Goal: Task Accomplishment & Management: Manage account settings

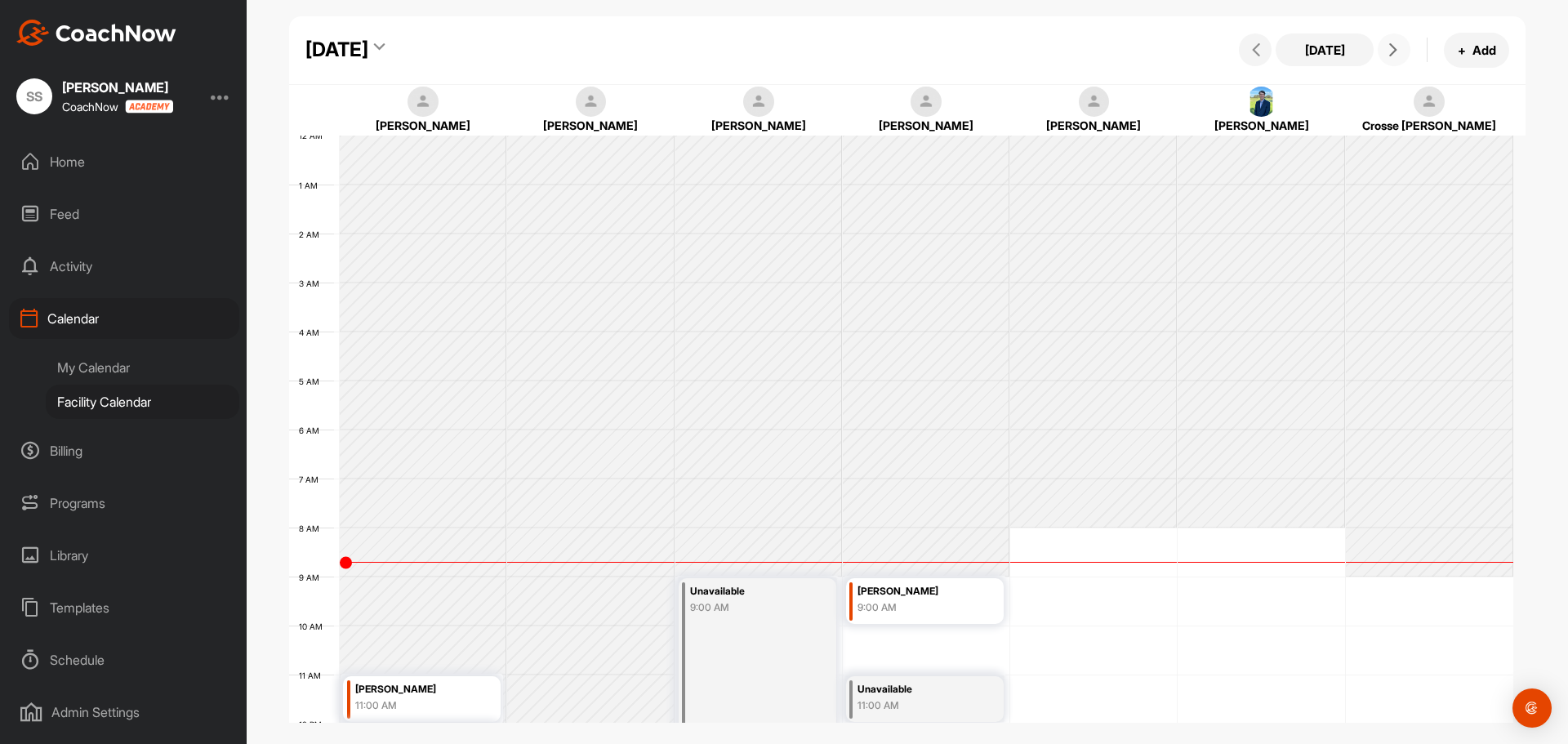
scroll to position [282, 0]
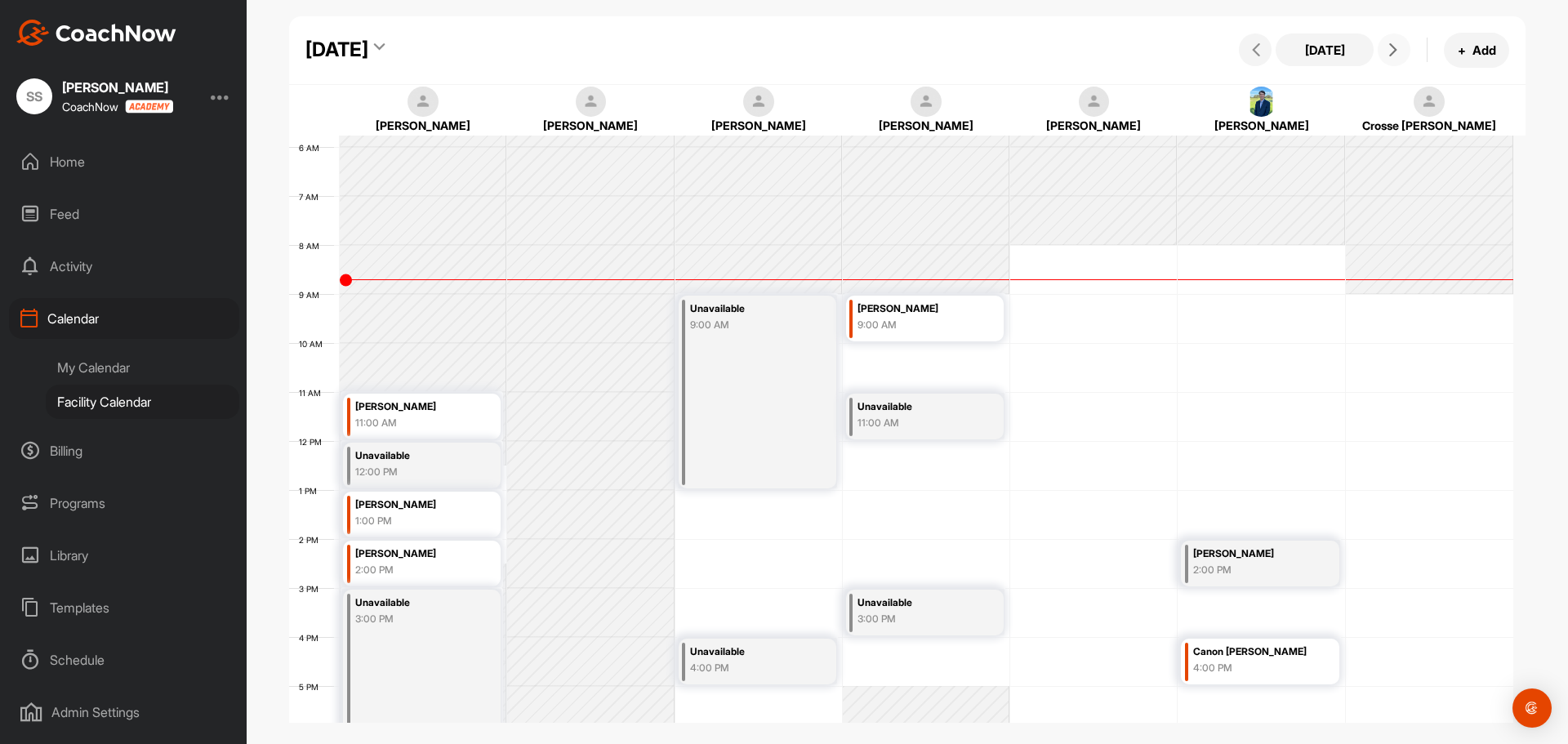
click at [1392, 52] on icon at bounding box center [1392, 49] width 13 height 13
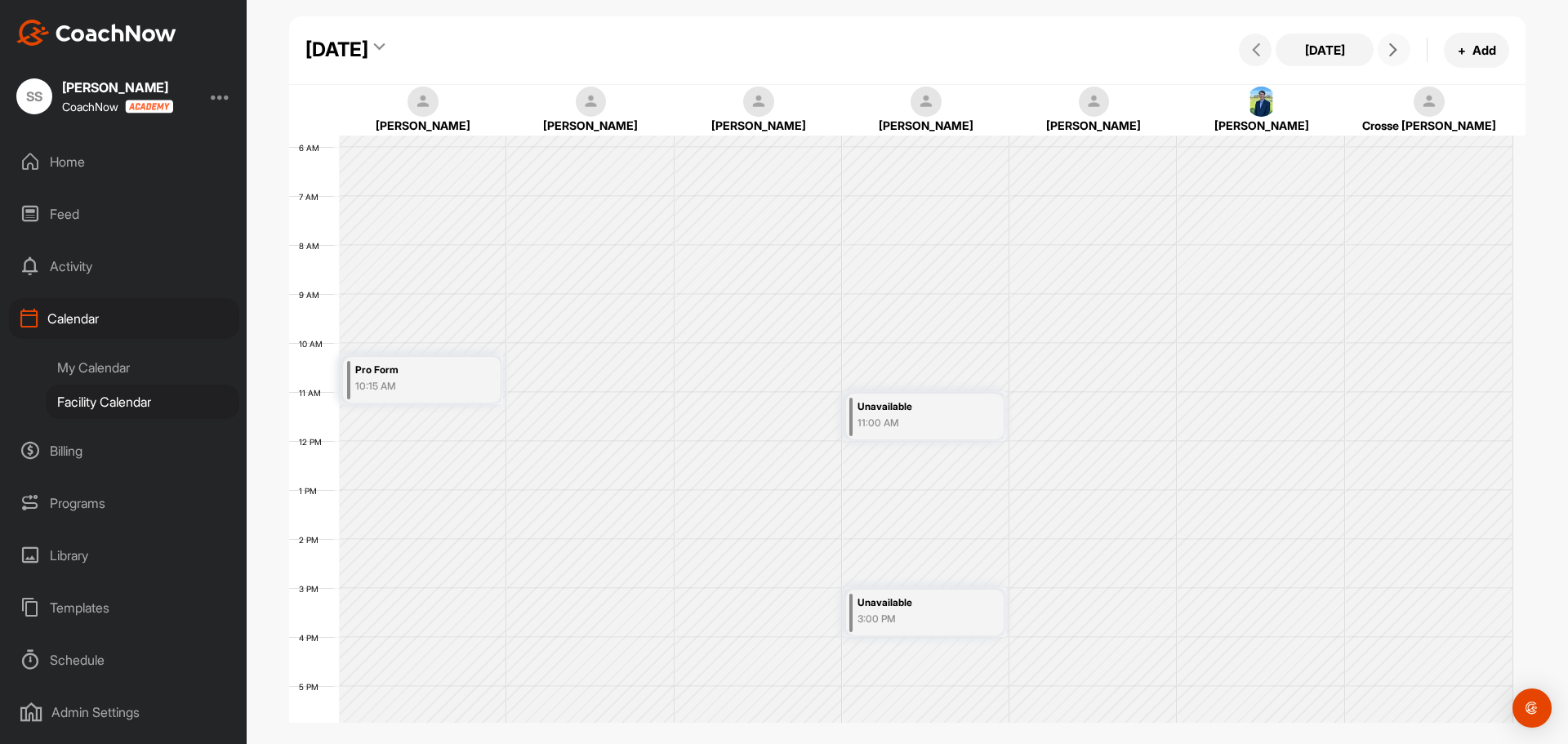
click at [1392, 52] on icon at bounding box center [1392, 49] width 13 height 13
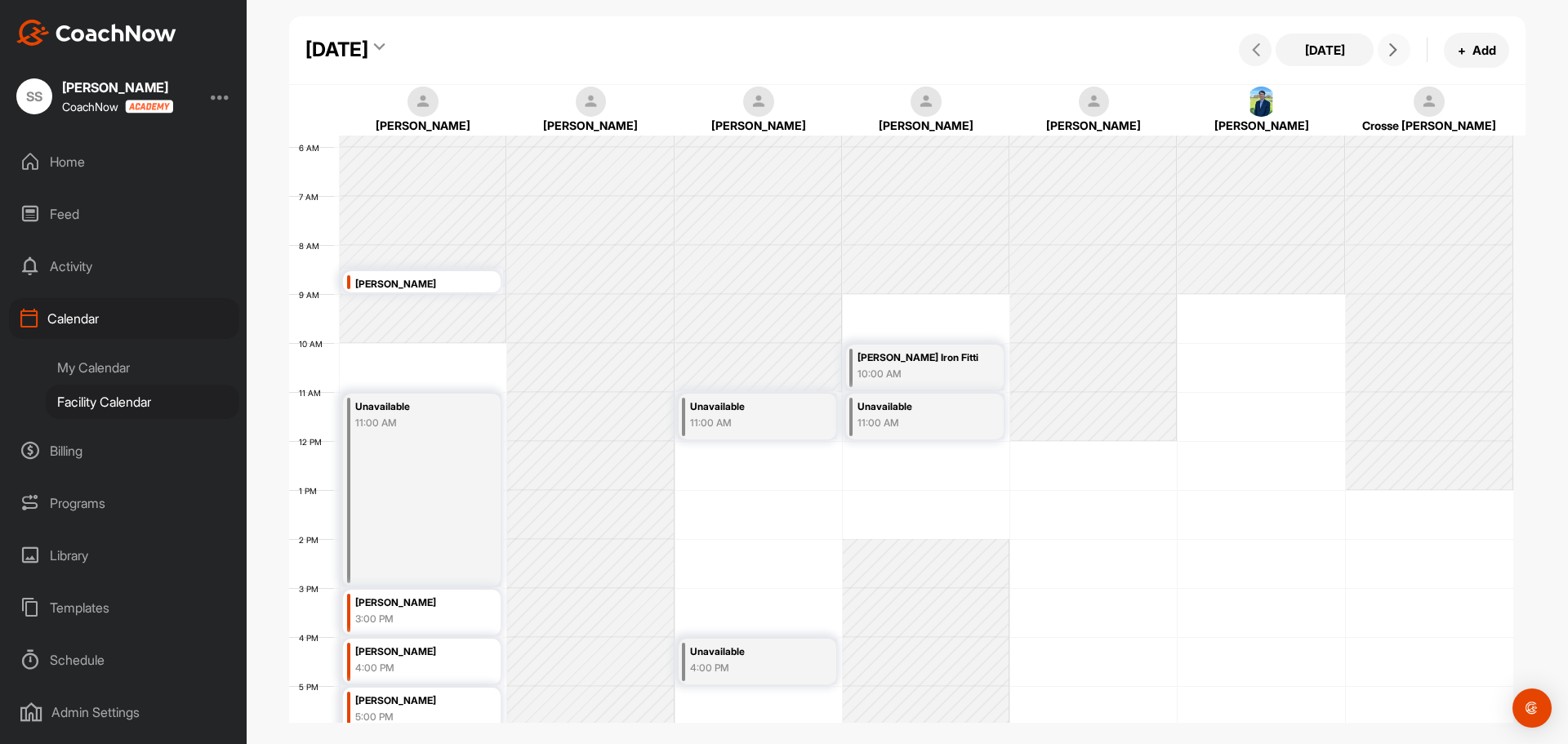
click at [1392, 52] on icon at bounding box center [1392, 49] width 13 height 13
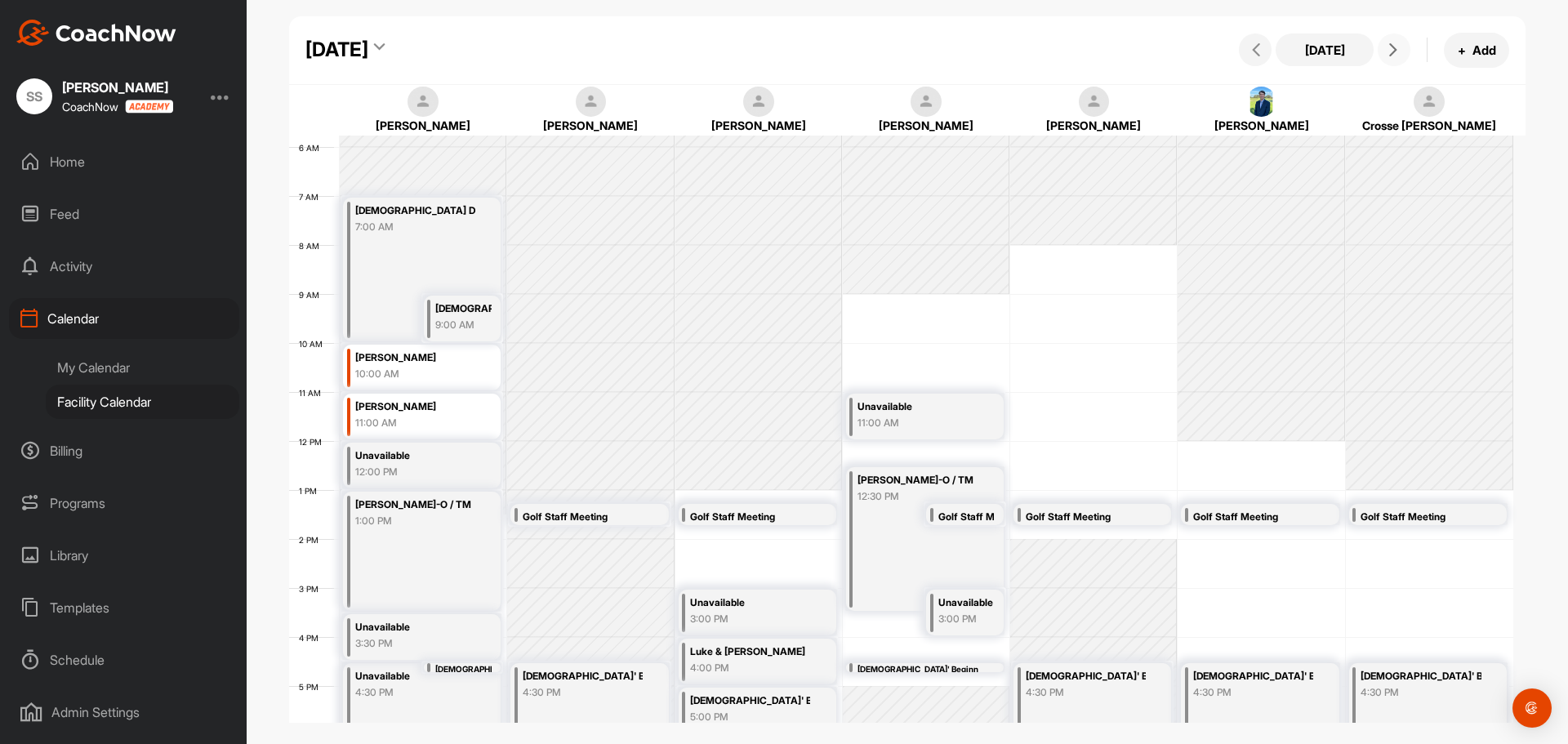
click at [1392, 52] on icon at bounding box center [1392, 49] width 13 height 13
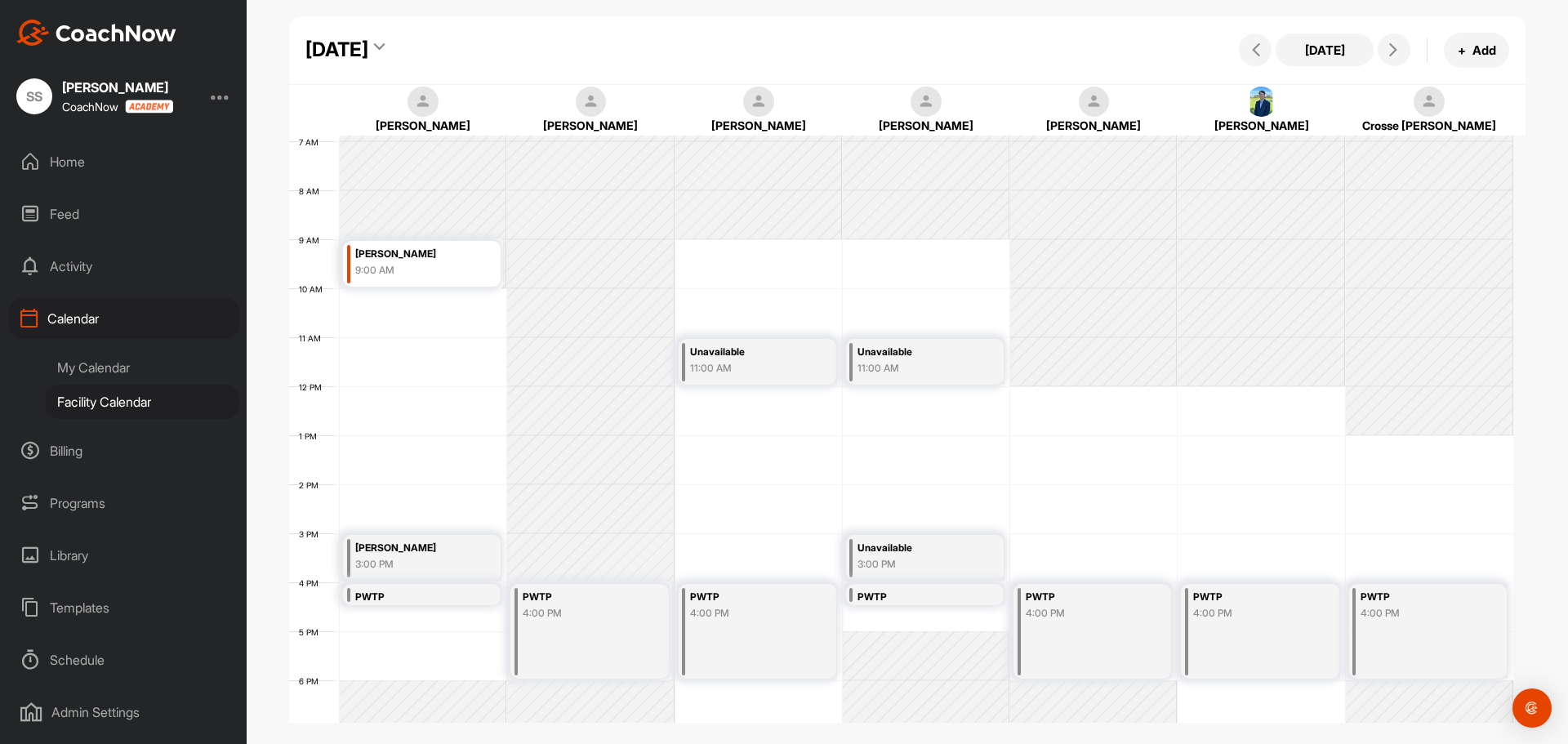
scroll to position [364, 0]
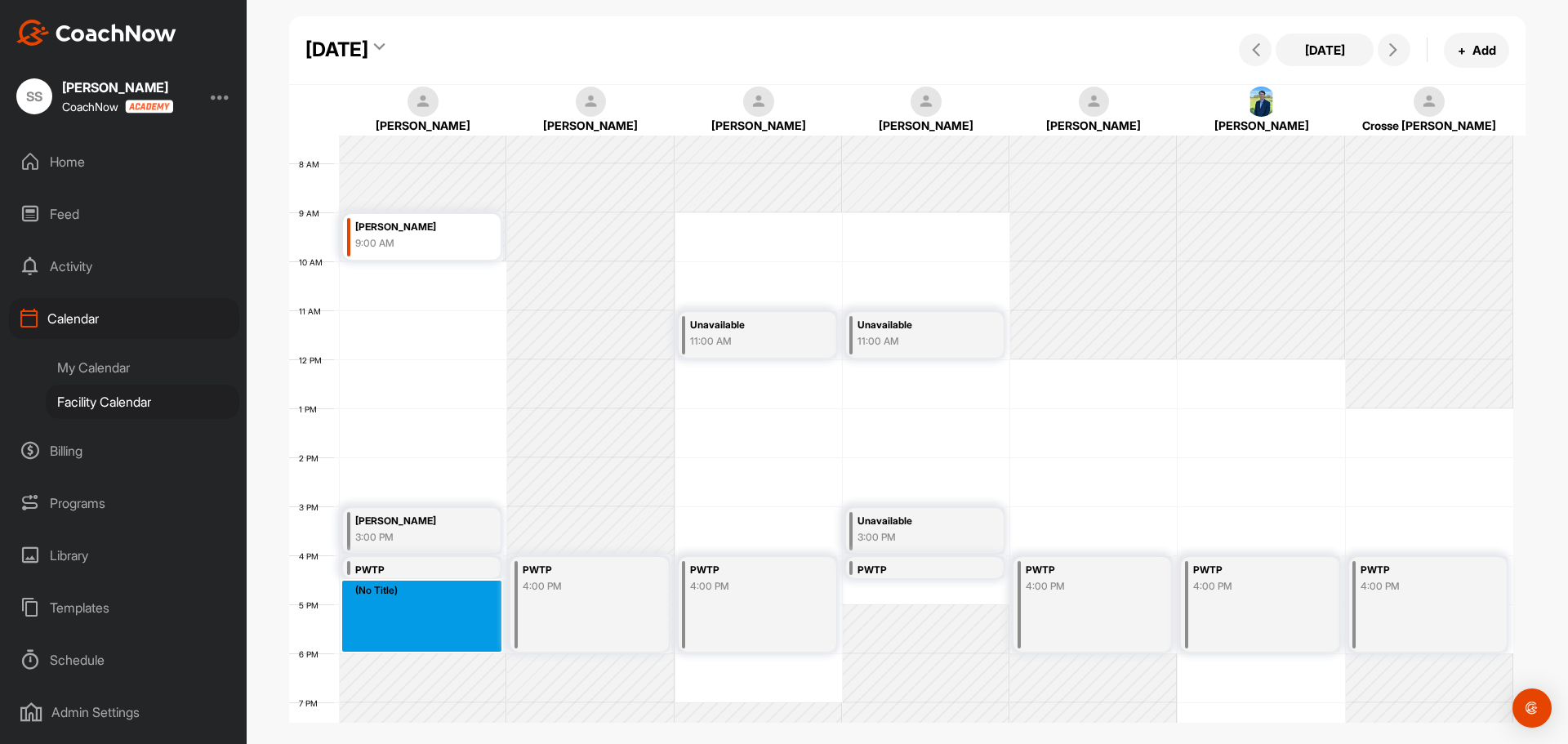
drag, startPoint x: 445, startPoint y: 592, endPoint x: 443, endPoint y: 641, distance: 49.0
click at [443, 641] on div "12 AM 1 AM 2 AM 3 AM 4 AM 5 AM 6 AM 7 AM 8 AM 9 AM 10 AM 11 AM 12 PM 1 PM 2 PM …" at bounding box center [902, 359] width 1224 height 1176
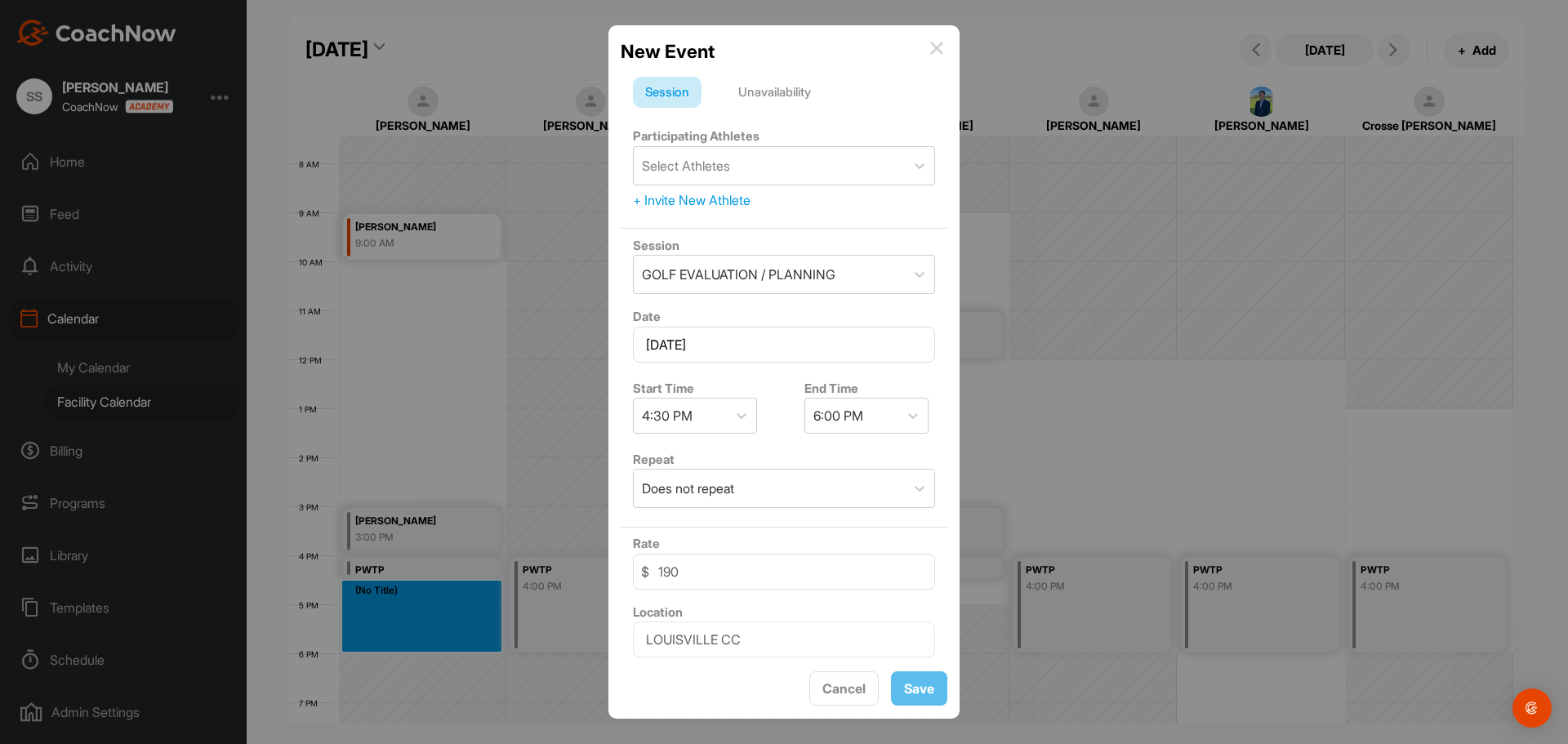
click at [799, 95] on div "Unavailability" at bounding box center [774, 92] width 97 height 31
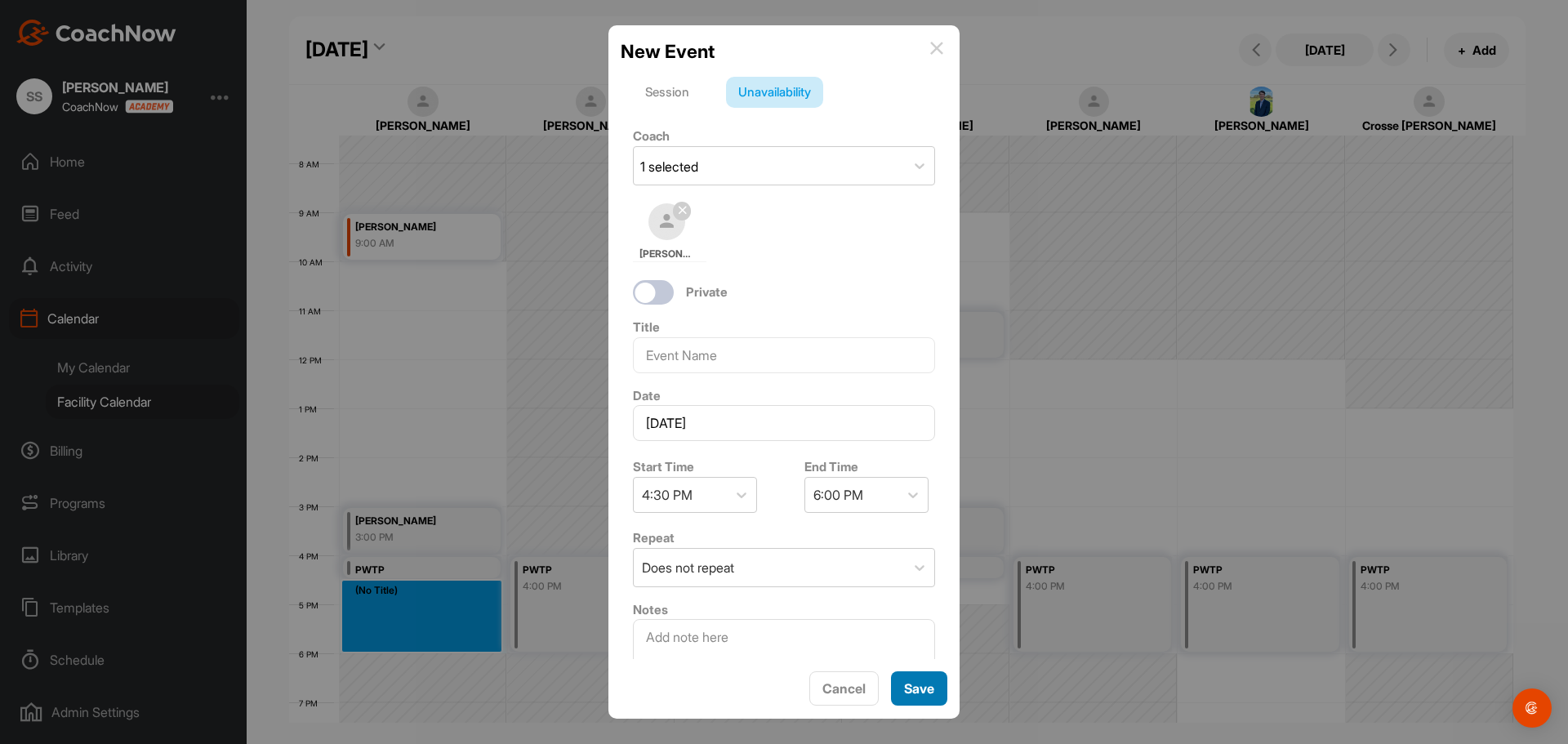
click at [922, 691] on button "Save" at bounding box center [919, 689] width 56 height 35
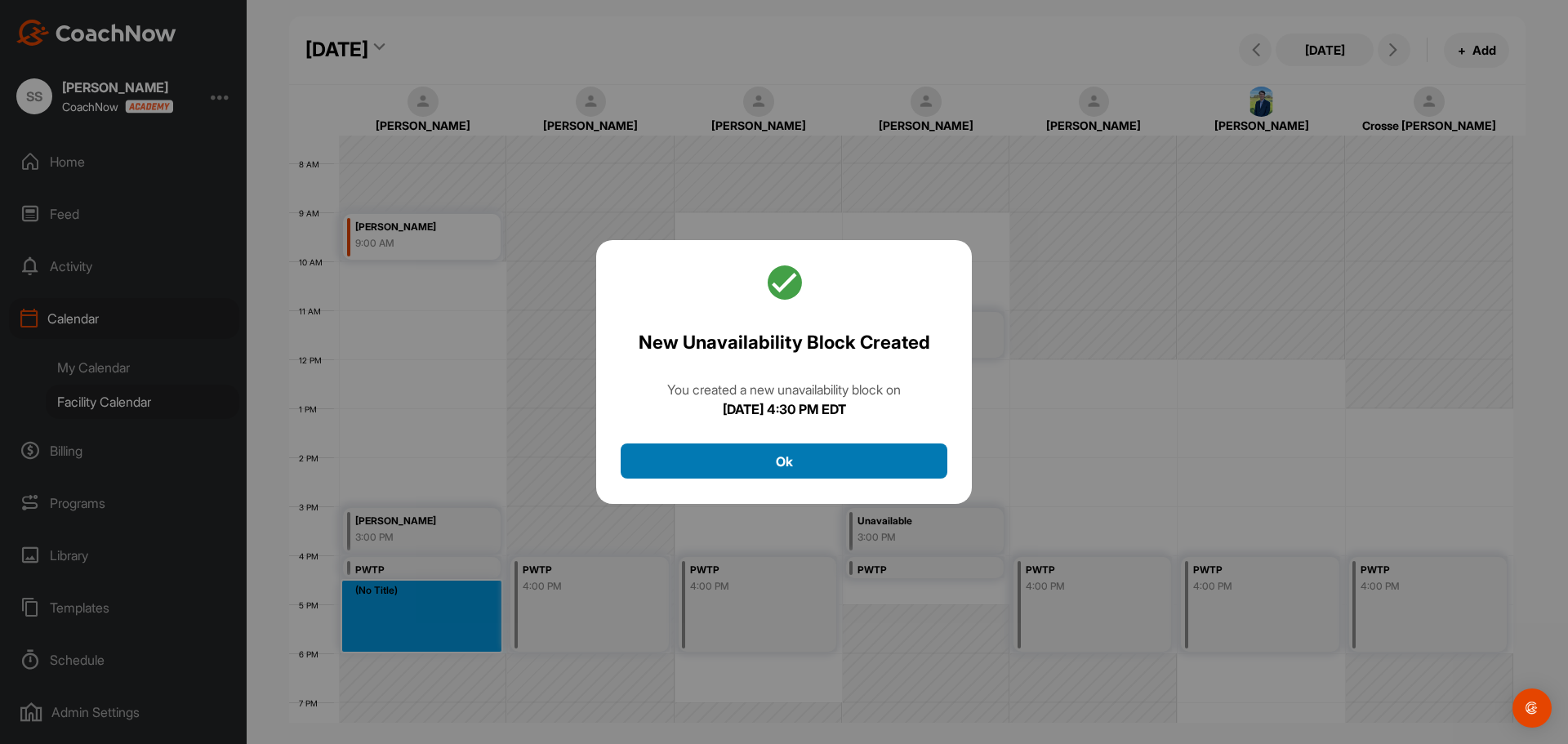
click at [885, 462] on button "Ok" at bounding box center [784, 461] width 326 height 35
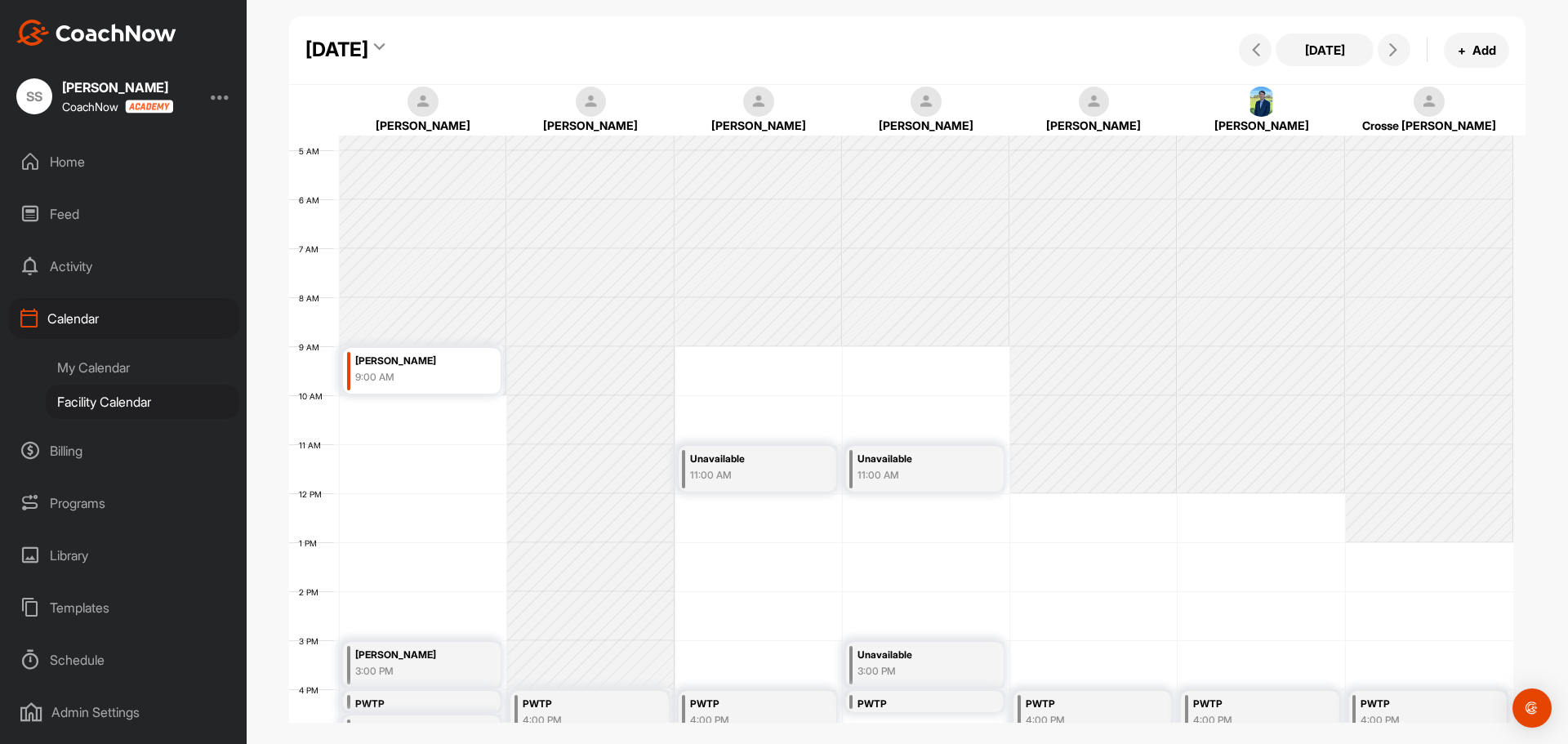
scroll to position [201, 0]
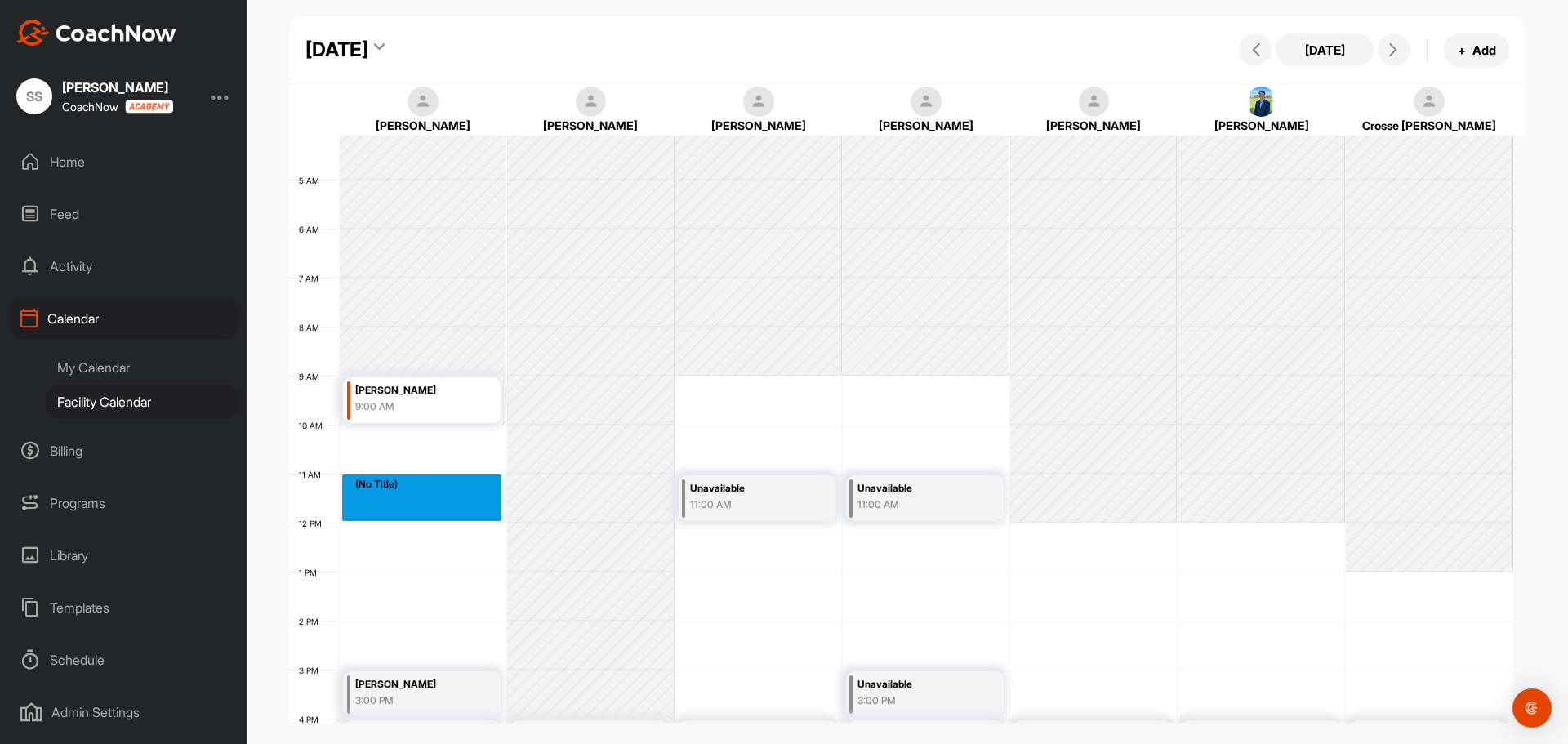
drag, startPoint x: 399, startPoint y: 484, endPoint x: 394, endPoint y: 504, distance: 20.6
click at [394, 504] on div "12 AM 1 AM 2 AM 3 AM 4 AM 5 AM 6 AM 7 AM 8 AM 9 AM 10 AM 11 AM 12 PM 1 PM 2 PM …" at bounding box center [902, 523] width 1224 height 1176
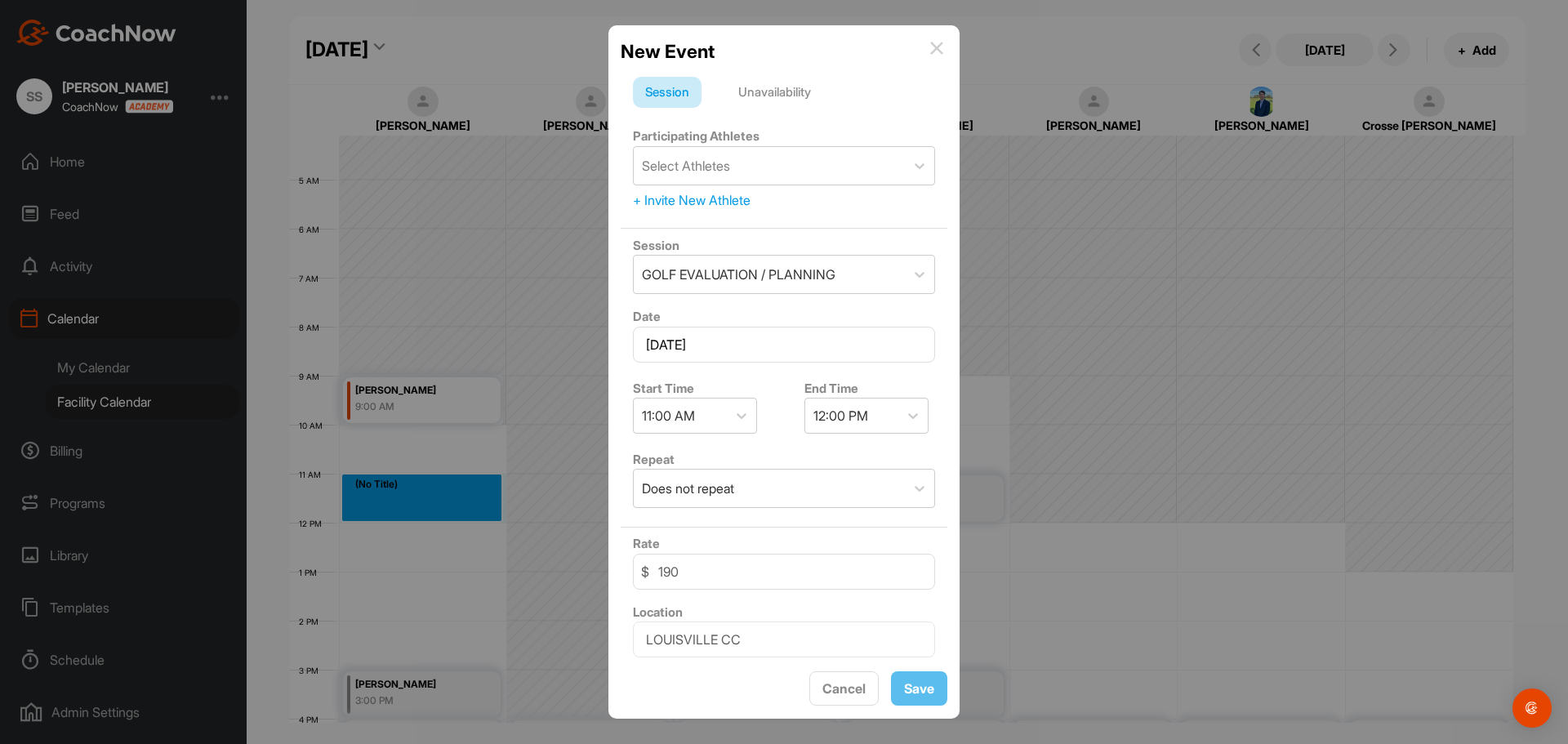
click at [786, 93] on div "Unavailability" at bounding box center [774, 92] width 97 height 31
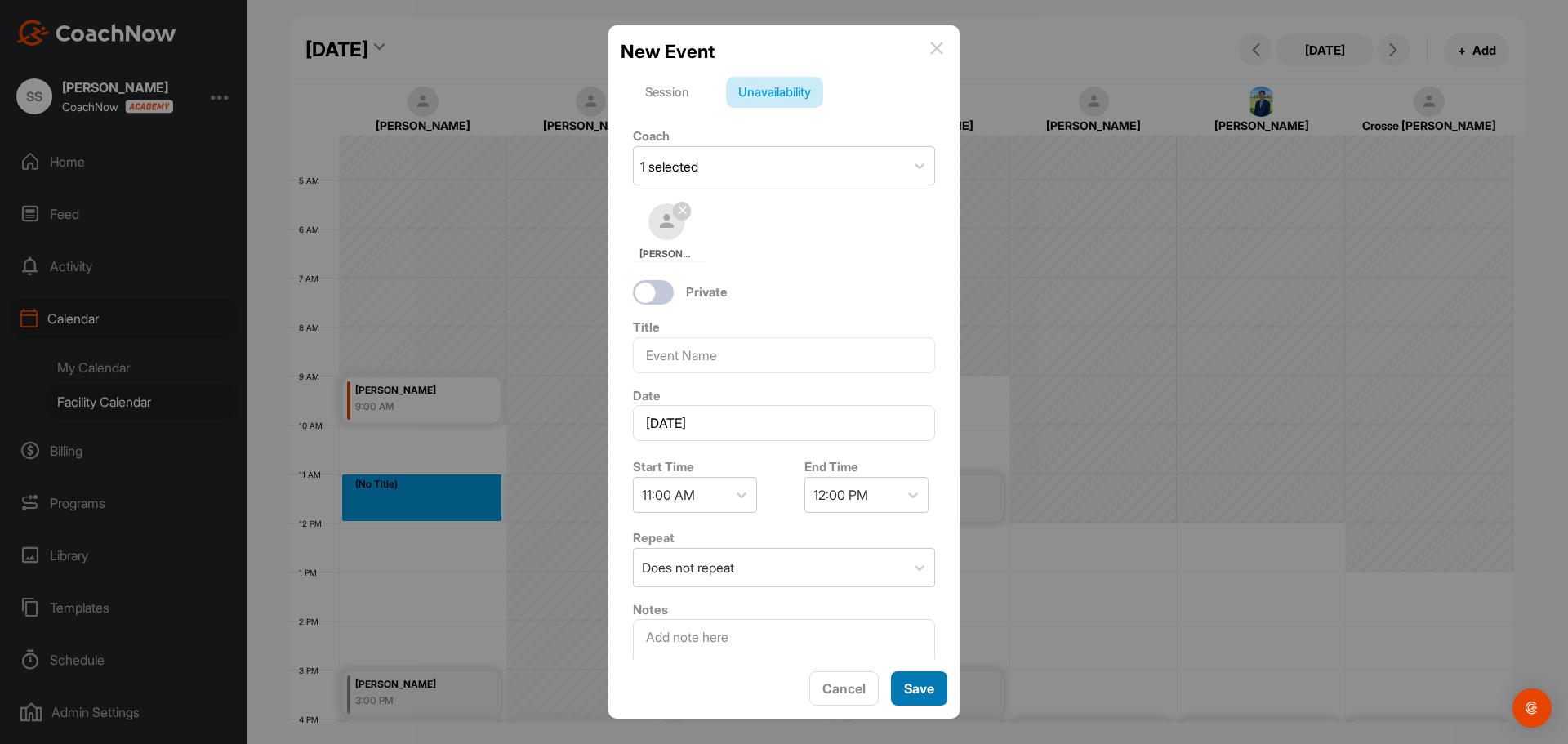
click at [925, 689] on button "Save" at bounding box center [919, 689] width 56 height 35
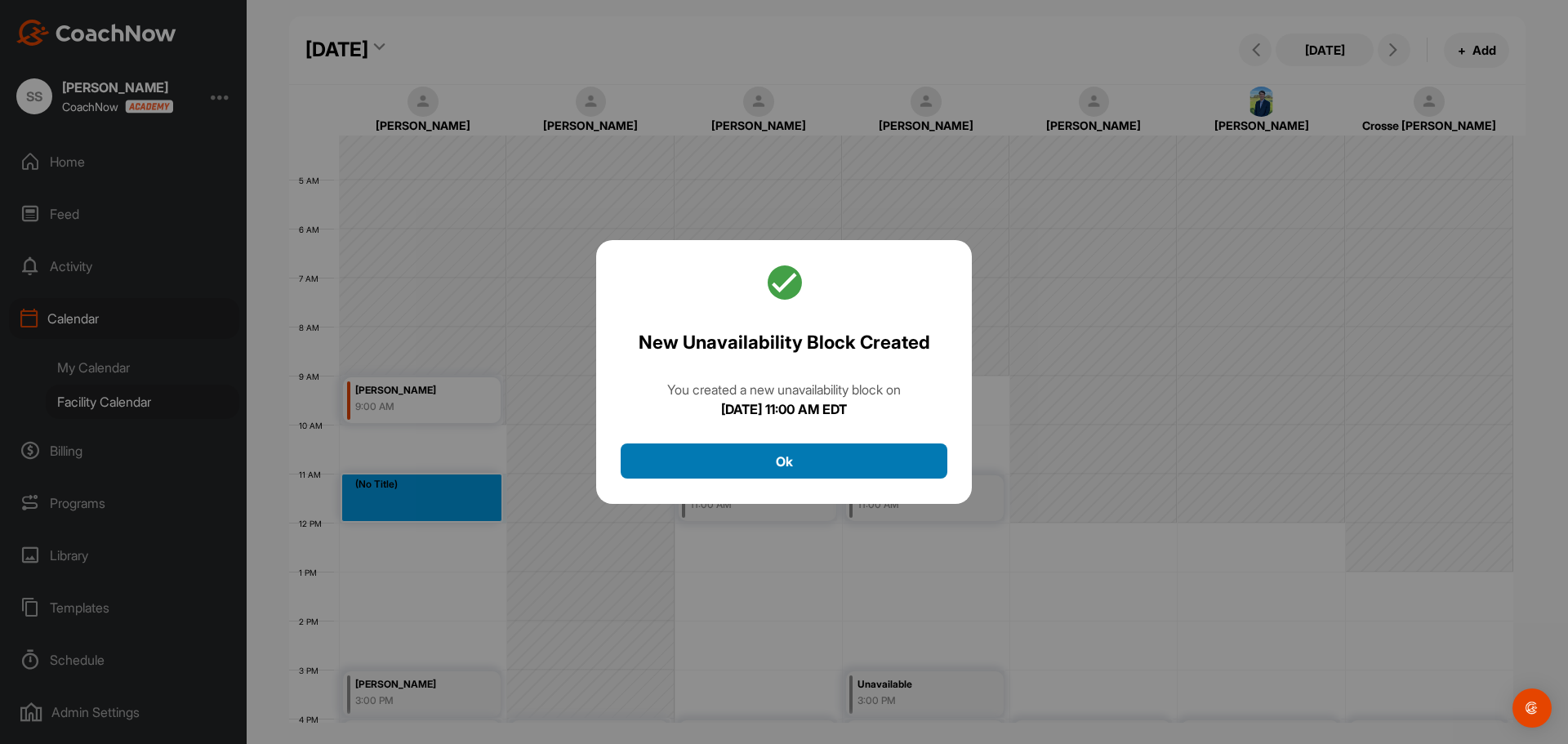
click at [837, 467] on button "Ok" at bounding box center [784, 461] width 326 height 35
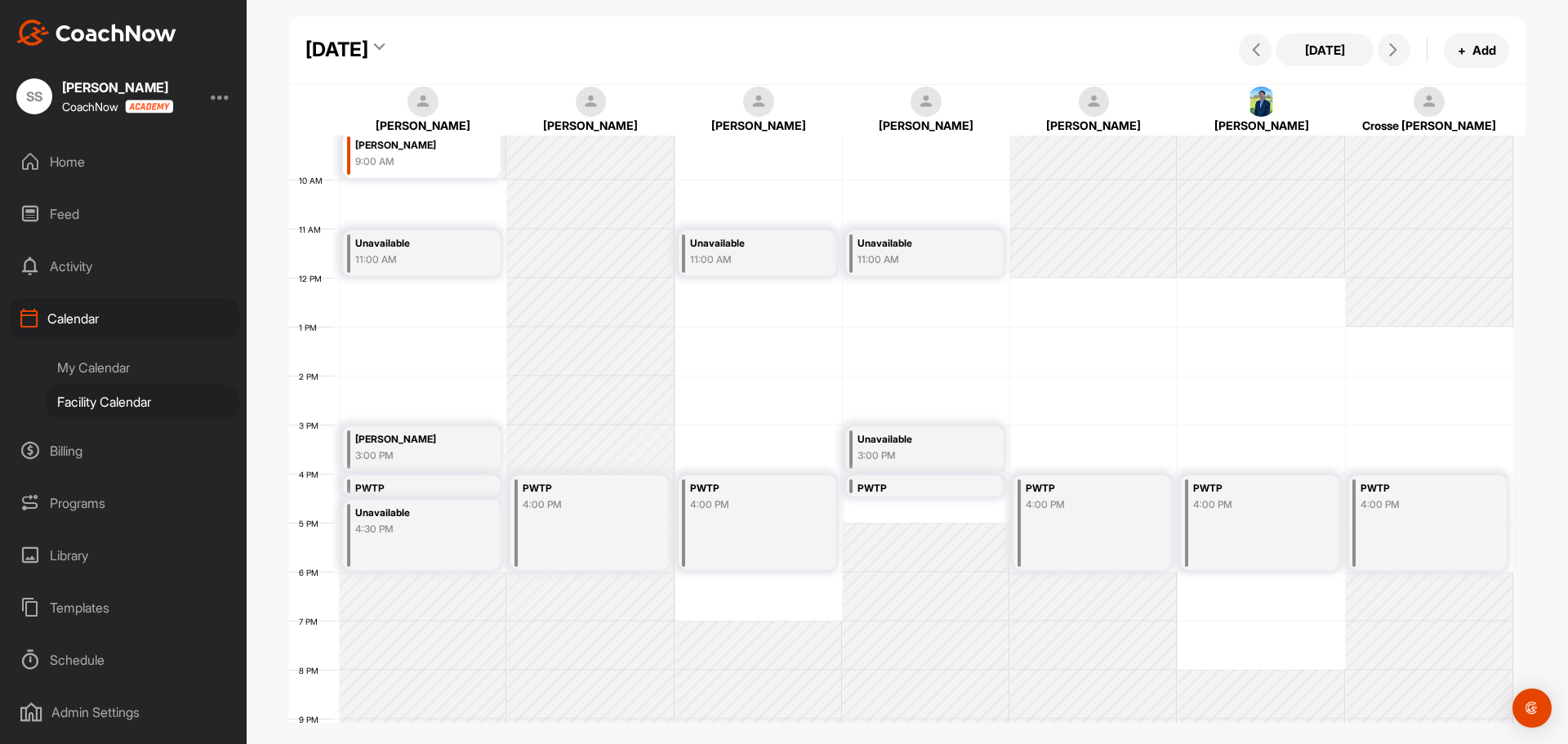
scroll to position [0, 0]
